Goal: Transaction & Acquisition: Purchase product/service

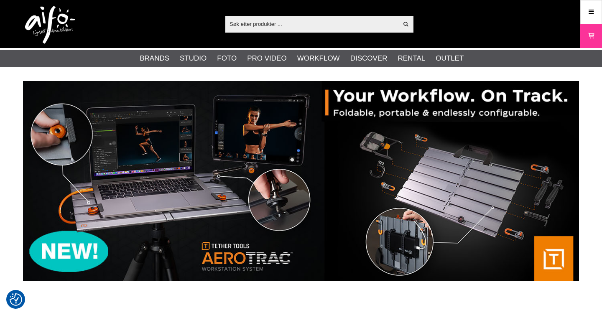
click at [289, 24] on input "text" at bounding box center [311, 24] width 173 height 13
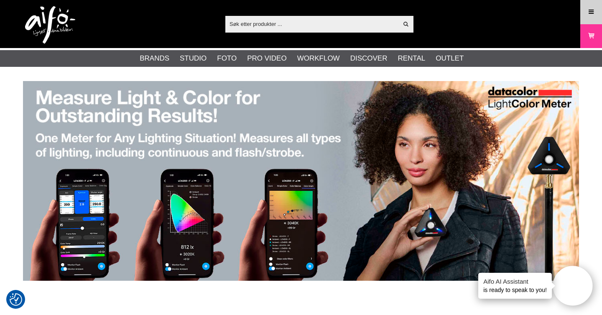
click at [589, 16] on link "Menu" at bounding box center [590, 12] width 21 height 20
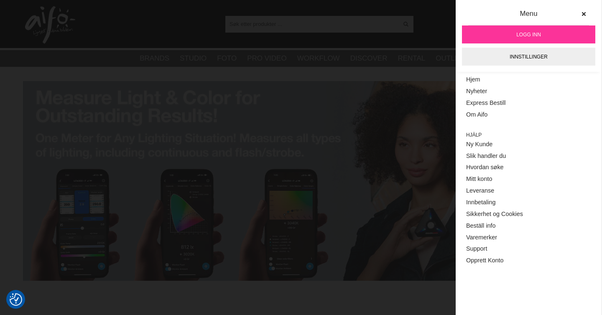
click at [539, 36] on span "Logg inn" at bounding box center [528, 35] width 25 height 8
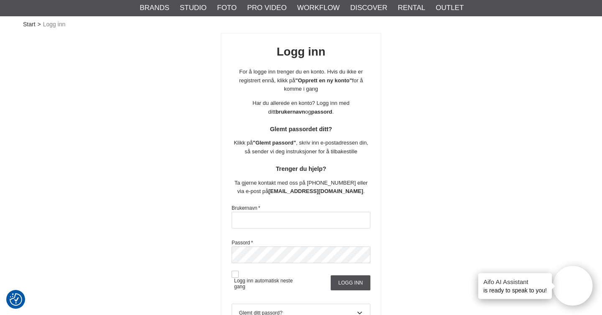
scroll to position [68, 0]
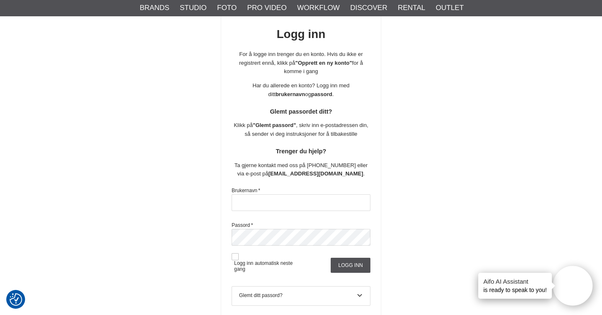
type input "[EMAIL_ADDRESS][DOMAIN_NAME]"
click at [239, 259] on span "Logg inn automatisk neste gang" at bounding box center [265, 262] width 69 height 19
click at [236, 257] on button at bounding box center [234, 256] width 7 height 7
click at [353, 269] on input "Logg inn" at bounding box center [350, 265] width 40 height 15
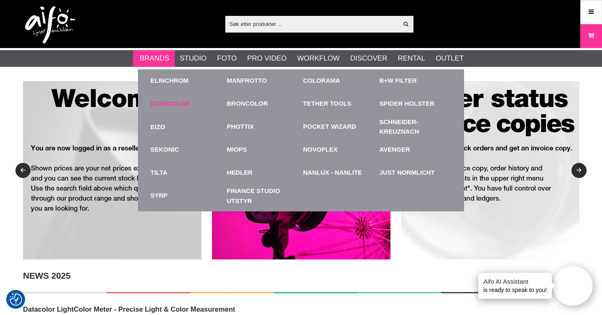
click at [161, 104] on link "Datacolor" at bounding box center [169, 104] width 39 height 10
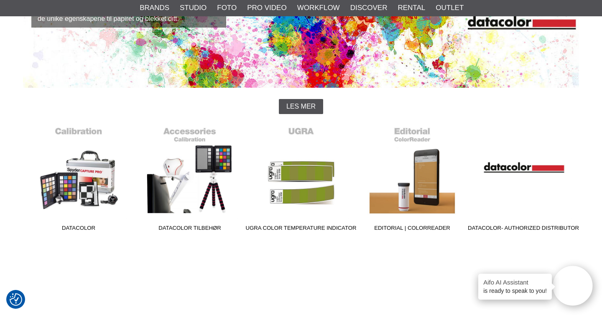
scroll to position [154, 0]
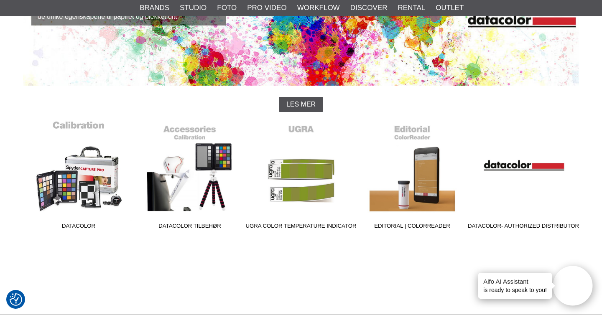
click at [78, 168] on link "Datacolor" at bounding box center [78, 176] width 111 height 113
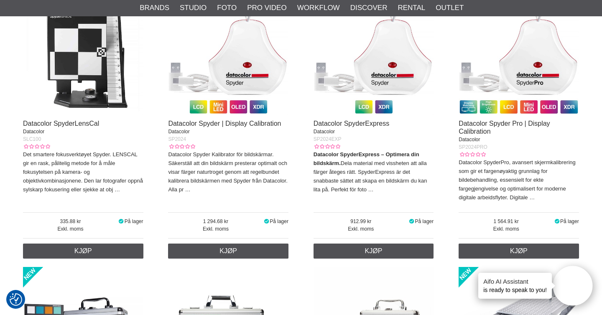
scroll to position [1161, 0]
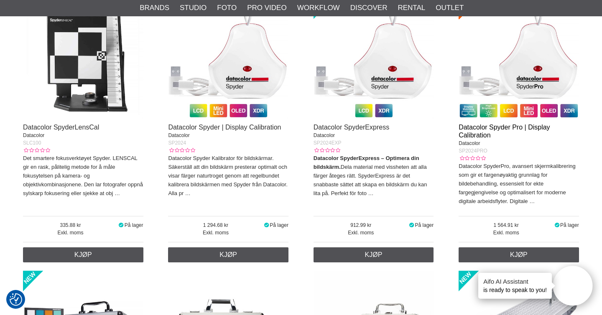
click at [484, 131] on link "Datacolor Spyder Pro | Display Calibration" at bounding box center [503, 131] width 91 height 15
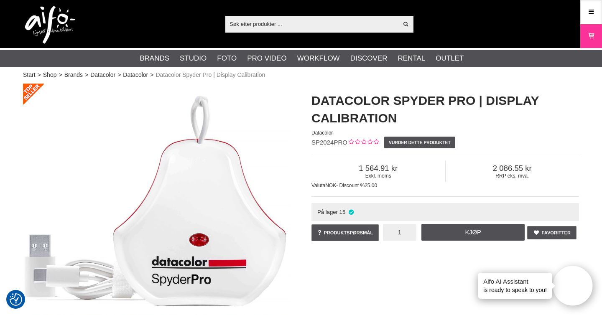
drag, startPoint x: 405, startPoint y: 233, endPoint x: 387, endPoint y: 233, distance: 18.0
click at [387, 233] on input "1" at bounding box center [399, 232] width 33 height 17
click at [406, 231] on input "31" at bounding box center [399, 232] width 33 height 17
type input "3"
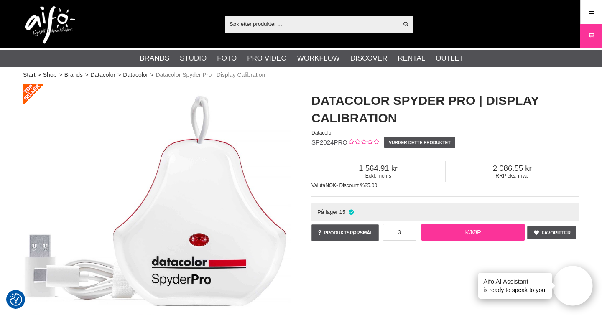
click at [453, 228] on link "Kjøp" at bounding box center [472, 232] width 103 height 17
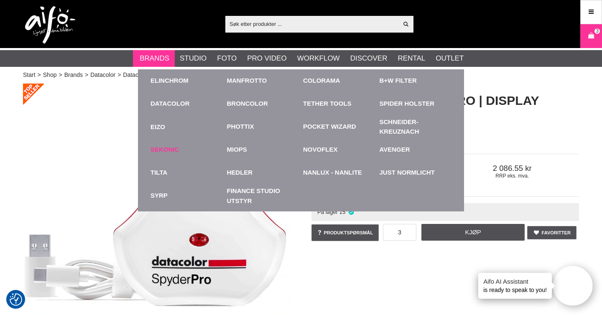
click at [170, 152] on link "Sekonic" at bounding box center [164, 150] width 28 height 10
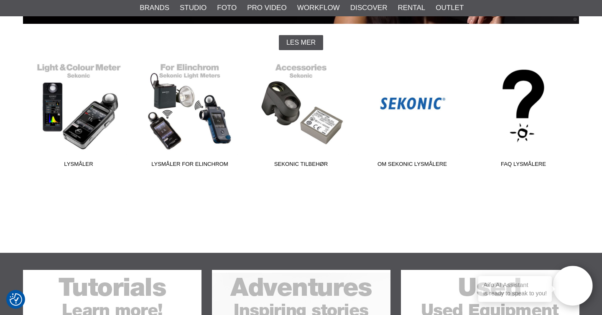
scroll to position [216, 0]
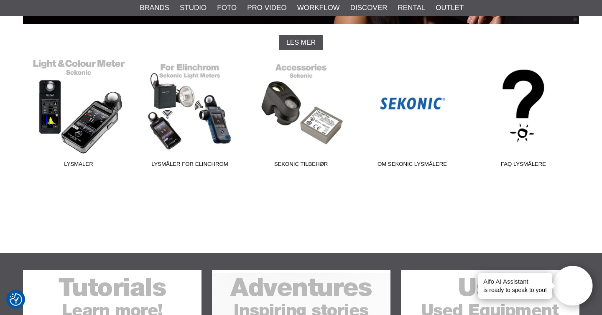
click at [92, 119] on link "Lysmåler" at bounding box center [78, 114] width 111 height 113
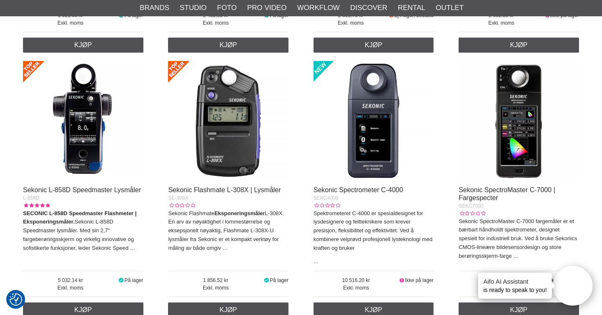
scroll to position [566, 0]
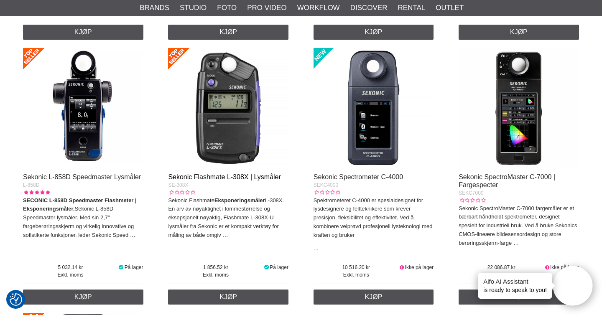
click at [227, 178] on link "Sekonic Flashmate L-308X | Lysmåler" at bounding box center [224, 176] width 112 height 7
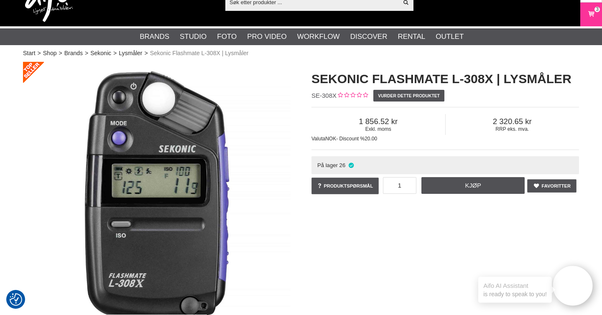
scroll to position [22, 0]
drag, startPoint x: 404, startPoint y: 186, endPoint x: 386, endPoint y: 186, distance: 18.0
click at [386, 186] on input "1" at bounding box center [399, 185] width 33 height 17
click at [405, 186] on input "1" at bounding box center [399, 185] width 33 height 17
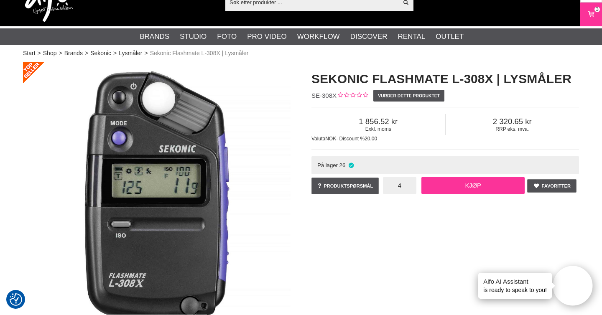
type input "4"
click at [453, 188] on link "Kjøp" at bounding box center [472, 185] width 103 height 17
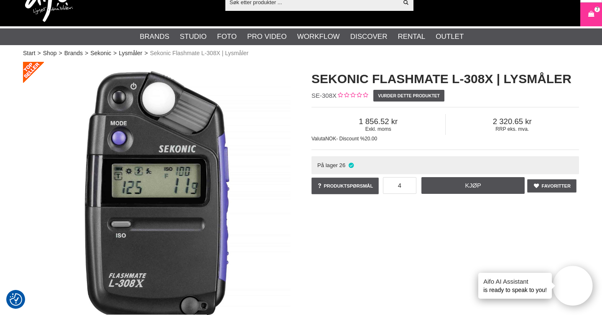
scroll to position [0, 0]
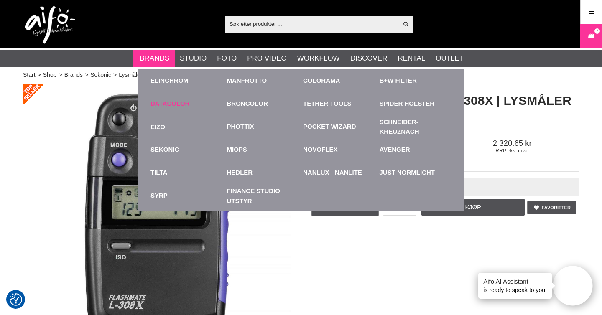
click at [162, 106] on link "Datacolor" at bounding box center [169, 104] width 39 height 10
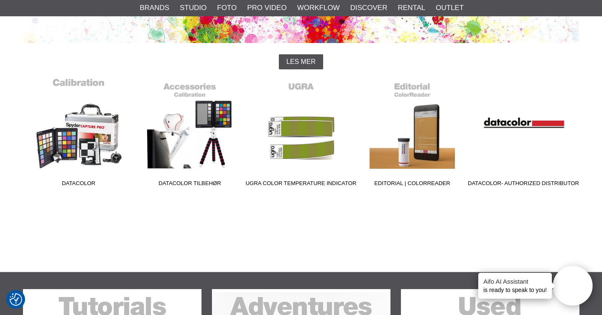
scroll to position [188, 0]
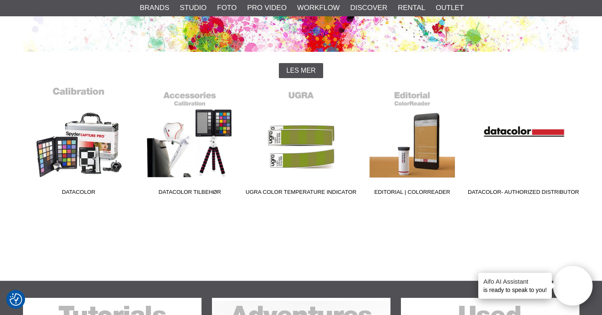
click at [94, 154] on link "Datacolor" at bounding box center [78, 142] width 111 height 113
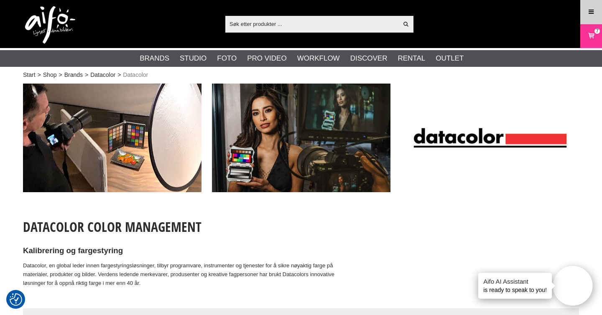
click at [586, 8] on link "Menu" at bounding box center [590, 12] width 21 height 20
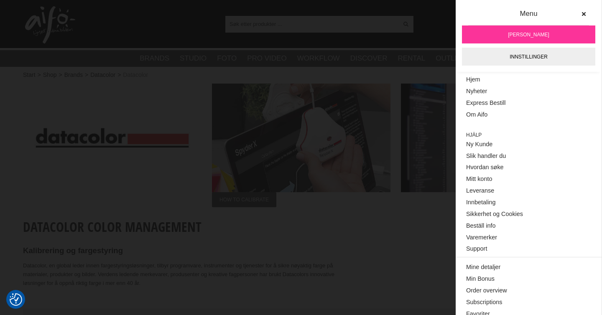
click at [407, 81] on section "Start > Shop > Brands > Datacolor > Datacolor" at bounding box center [301, 82] width 568 height 3
click at [584, 13] on icon at bounding box center [583, 14] width 6 height 6
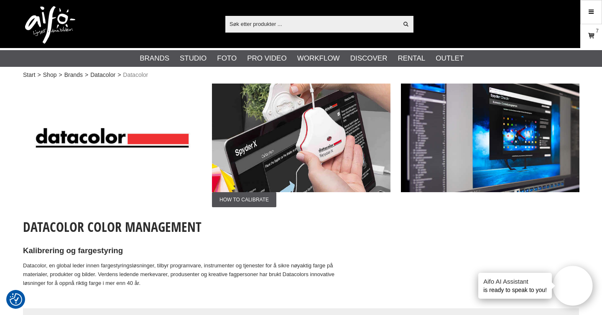
click at [591, 37] on icon at bounding box center [591, 35] width 8 height 9
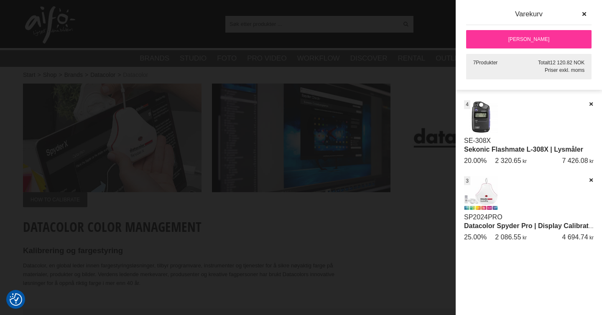
click at [420, 115] on div at bounding box center [301, 157] width 602 height 315
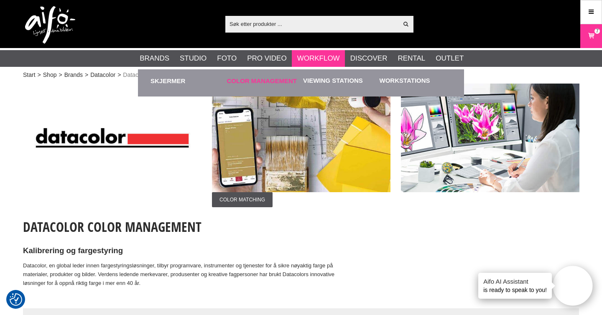
click at [284, 76] on link "Color Management" at bounding box center [263, 80] width 72 height 23
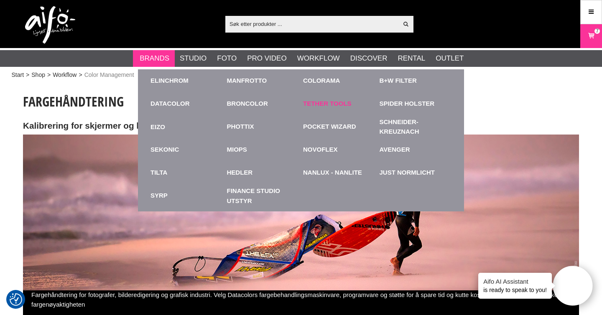
click at [328, 104] on link "Tether Tools" at bounding box center [327, 104] width 48 height 10
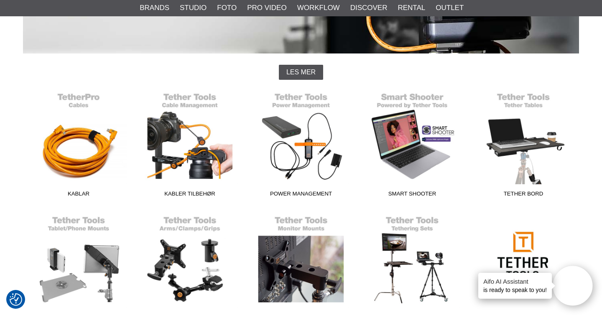
scroll to position [183, 0]
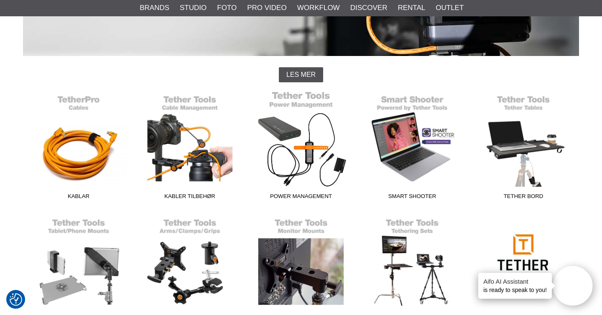
click at [305, 146] on link "Power Management" at bounding box center [300, 147] width 111 height 113
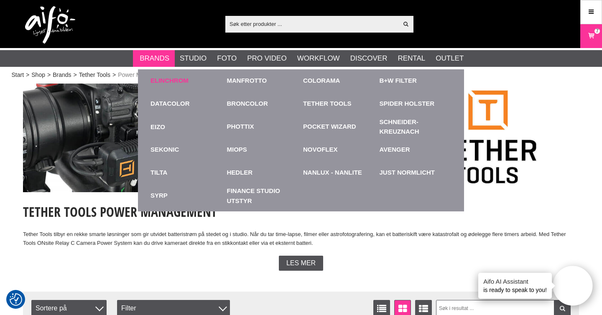
click at [167, 79] on link "Elinchrom" at bounding box center [169, 81] width 38 height 10
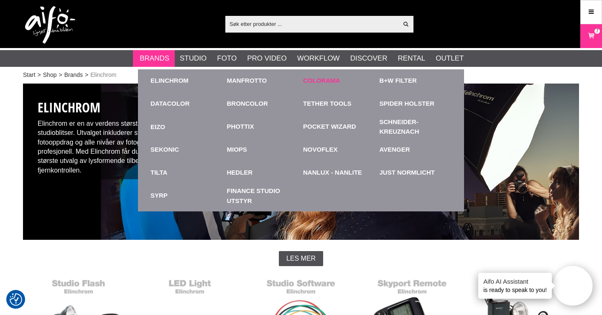
click at [320, 83] on link "Colorama" at bounding box center [321, 81] width 37 height 10
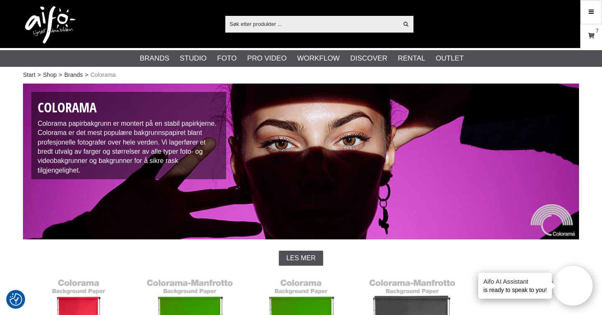
click at [591, 36] on icon at bounding box center [591, 35] width 8 height 9
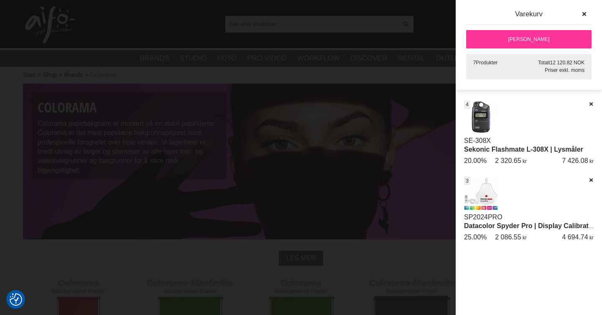
click at [513, 39] on link "[PERSON_NAME]" at bounding box center [528, 39] width 125 height 18
